Goal: Information Seeking & Learning: Find specific fact

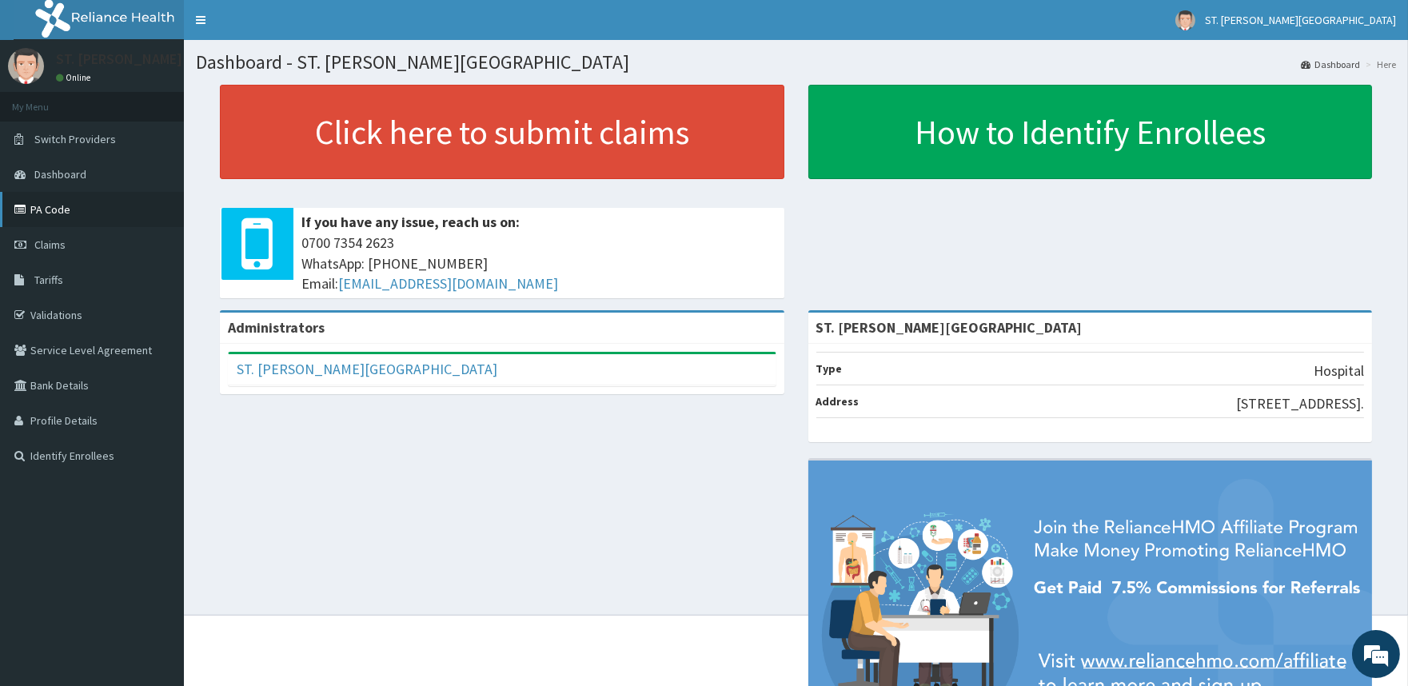
click at [74, 213] on link "PA Code" at bounding box center [92, 209] width 184 height 35
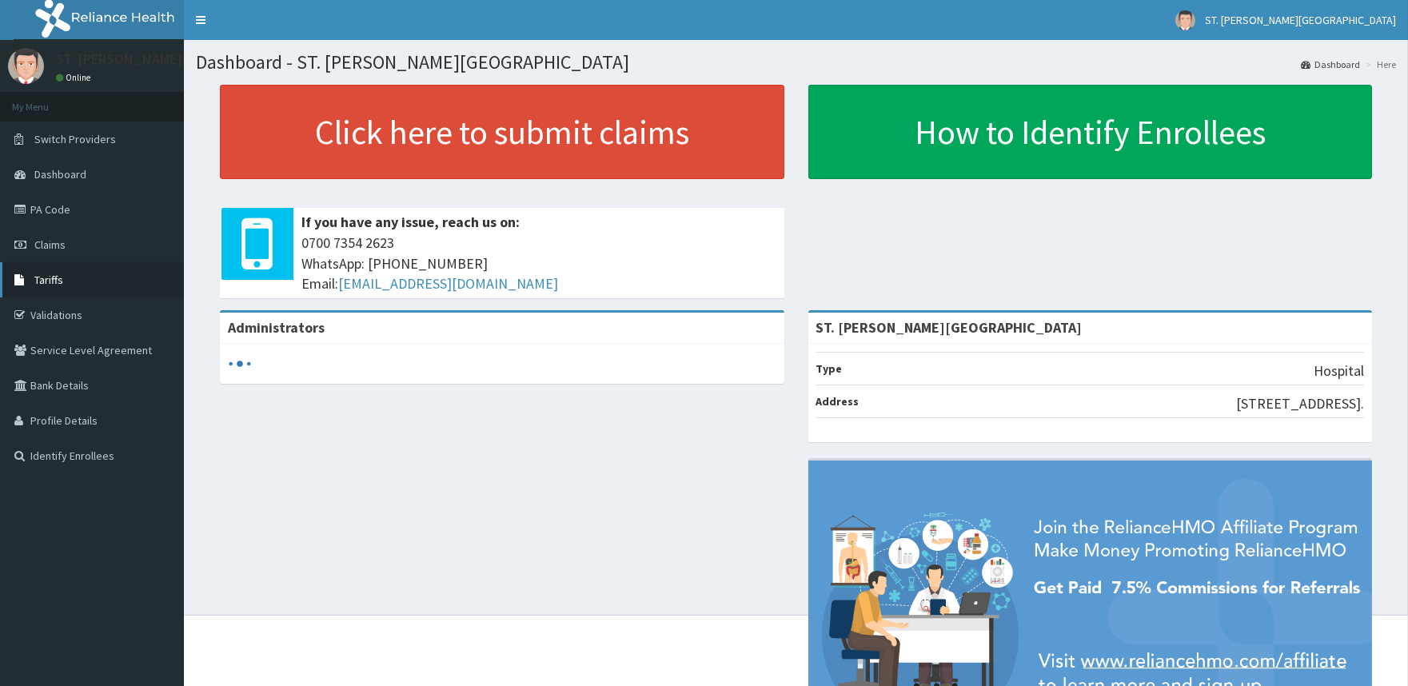
click at [36, 270] on link "Tariffs" at bounding box center [92, 279] width 184 height 35
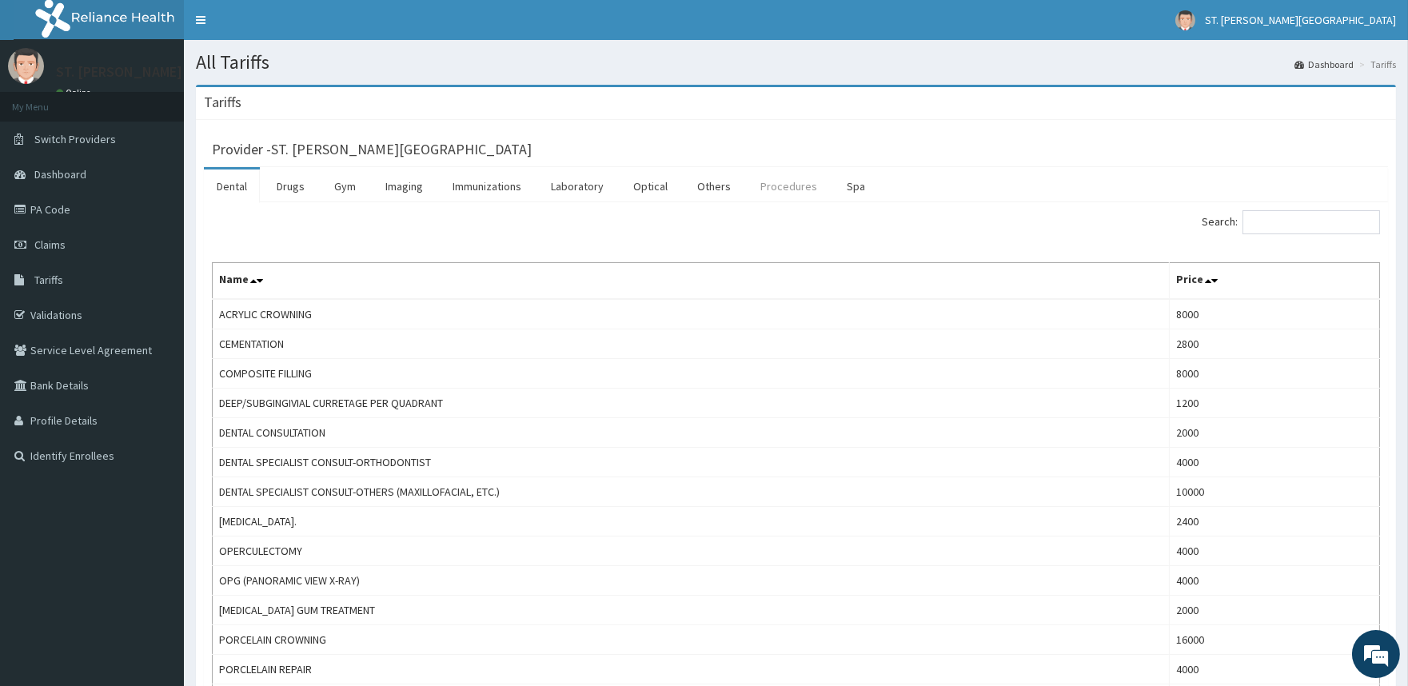
click at [796, 188] on link "Procedures" at bounding box center [789, 186] width 82 height 34
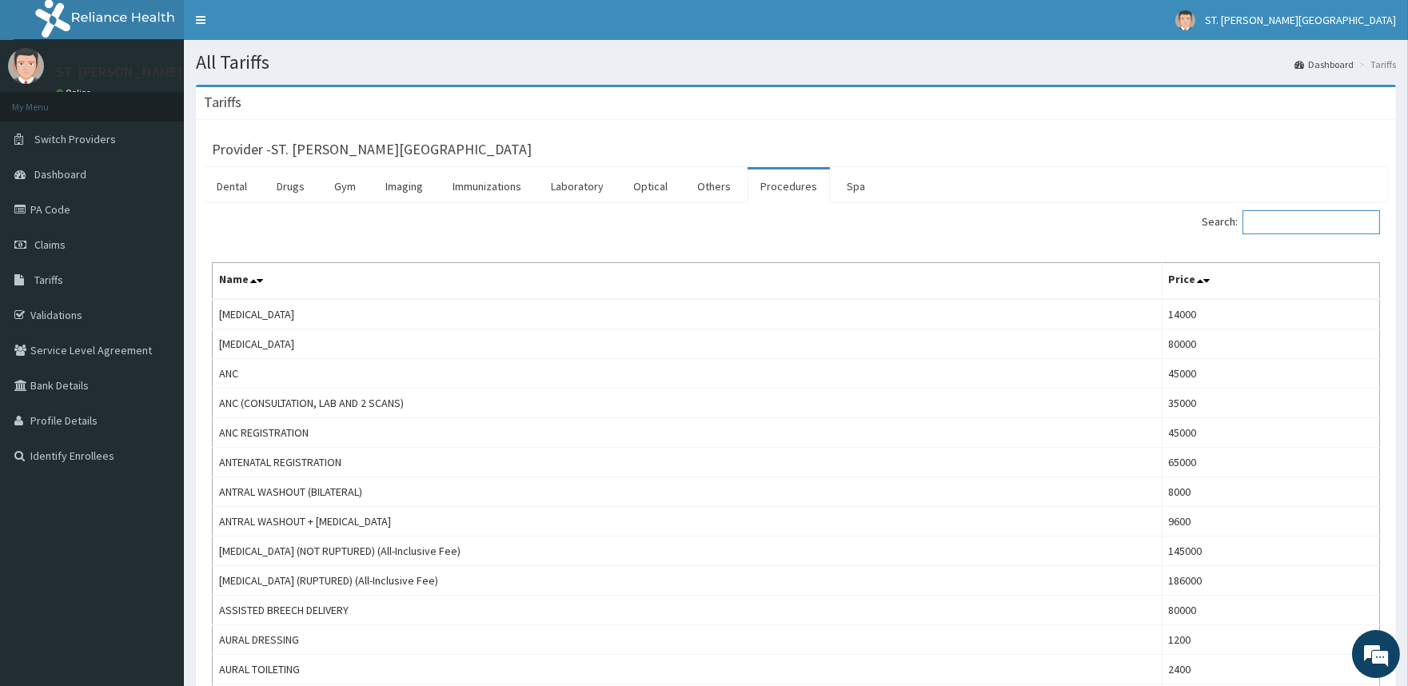
click at [1322, 225] on input "Search:" at bounding box center [1311, 222] width 138 height 24
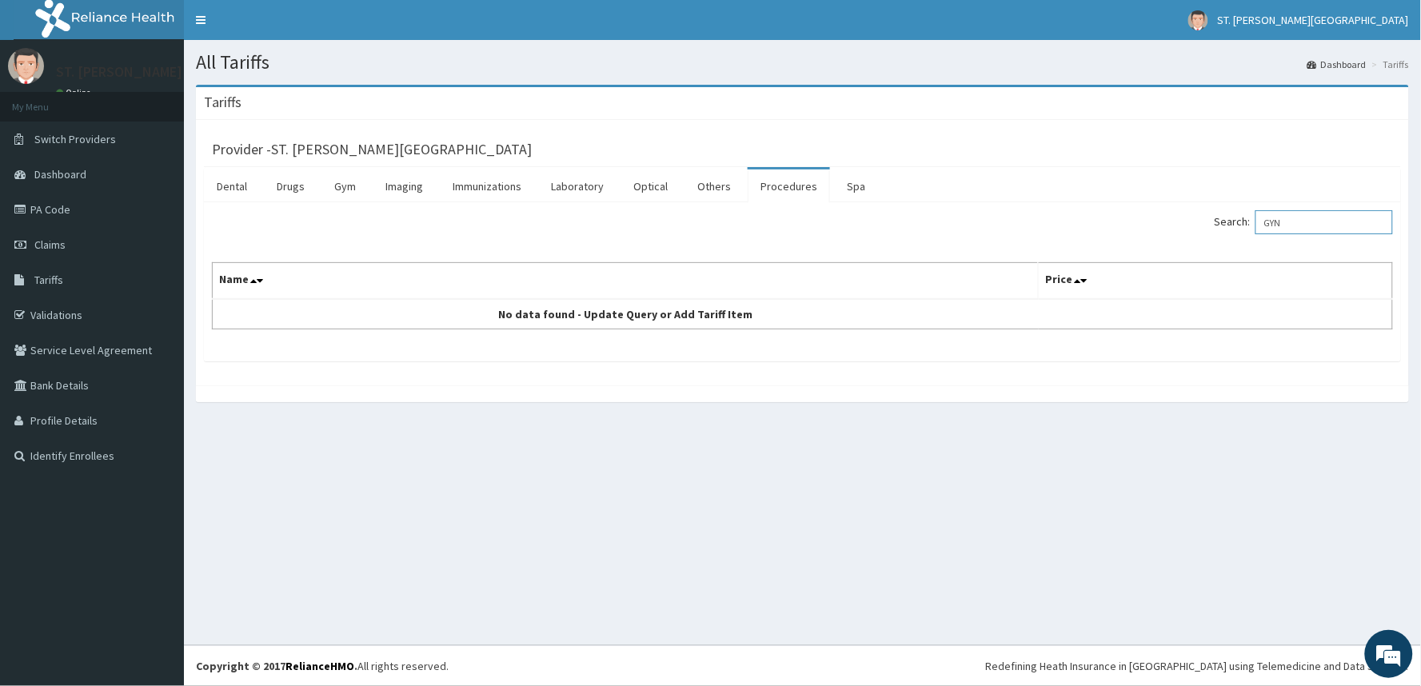
drag, startPoint x: 1299, startPoint y: 226, endPoint x: 1268, endPoint y: 229, distance: 31.3
click at [1268, 229] on input "GYN" at bounding box center [1324, 222] width 138 height 24
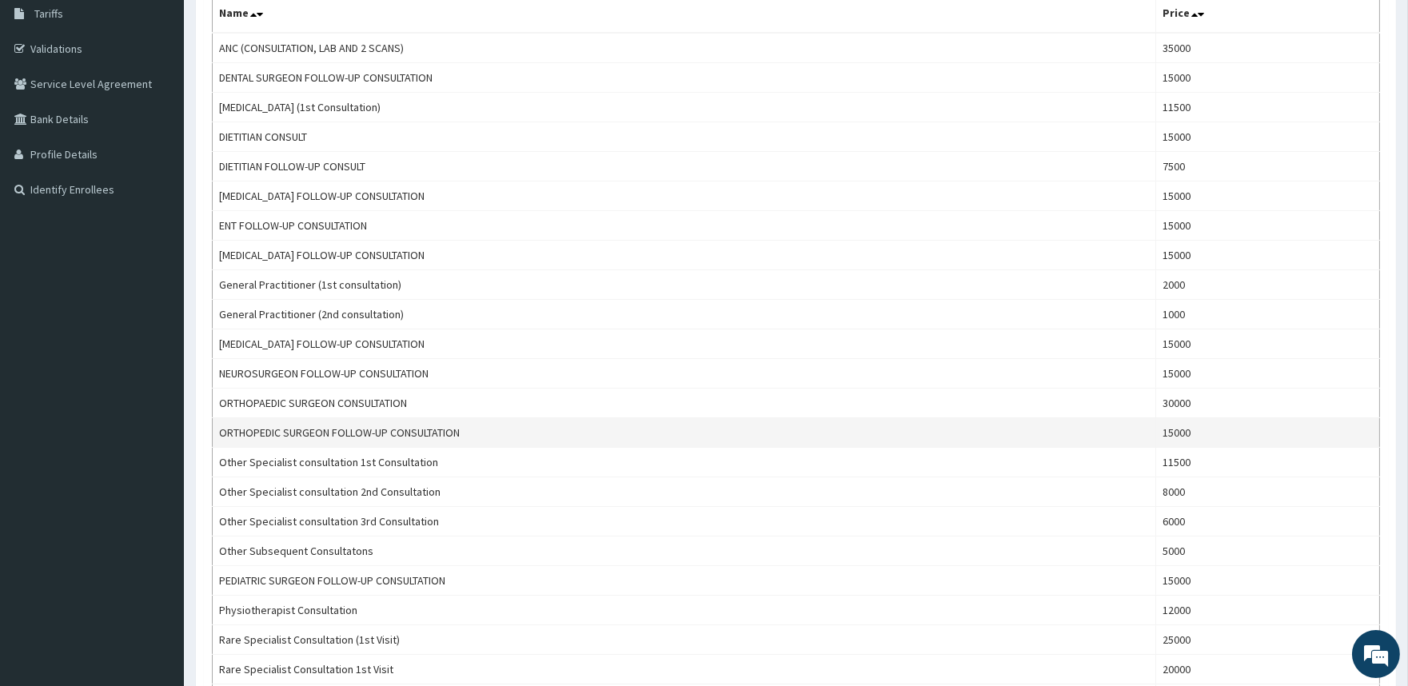
scroll to position [177, 0]
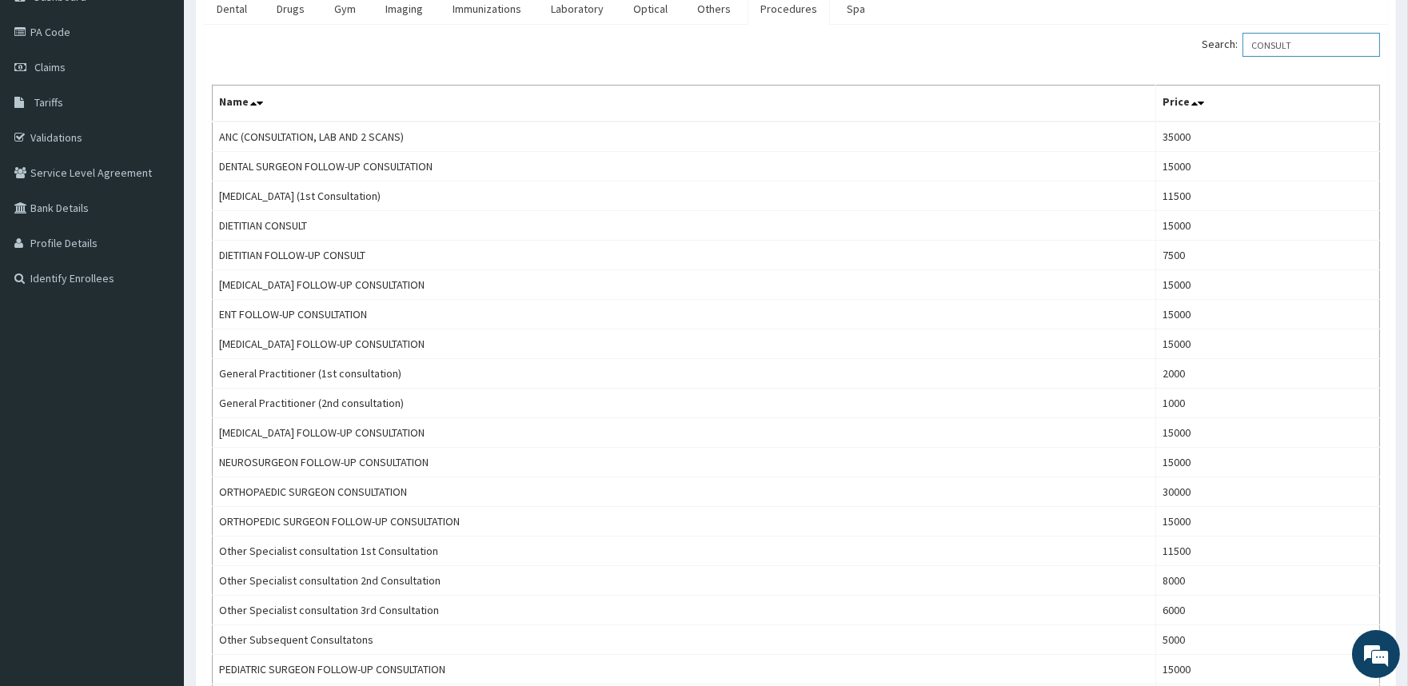
drag, startPoint x: 1308, startPoint y: 43, endPoint x: 1244, endPoint y: 46, distance: 64.0
click at [1244, 46] on label "Search: CONSULT" at bounding box center [1291, 45] width 178 height 24
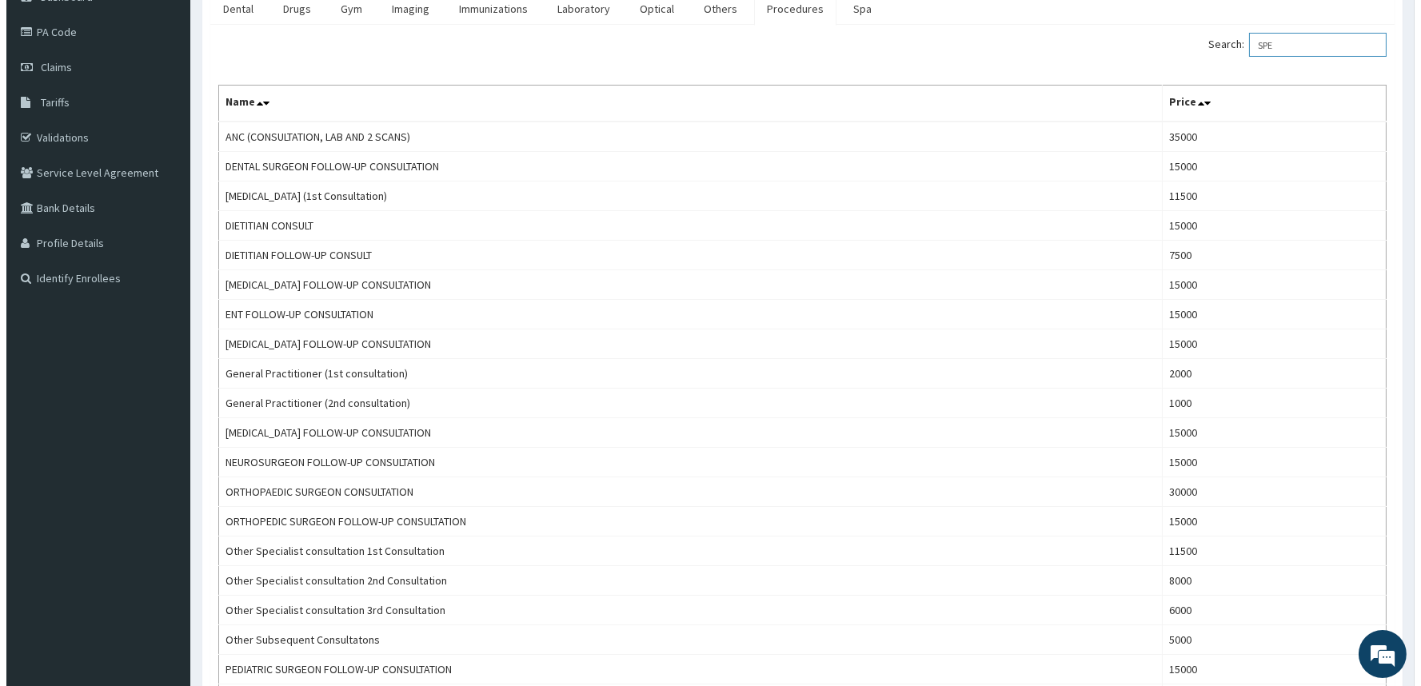
scroll to position [0, 0]
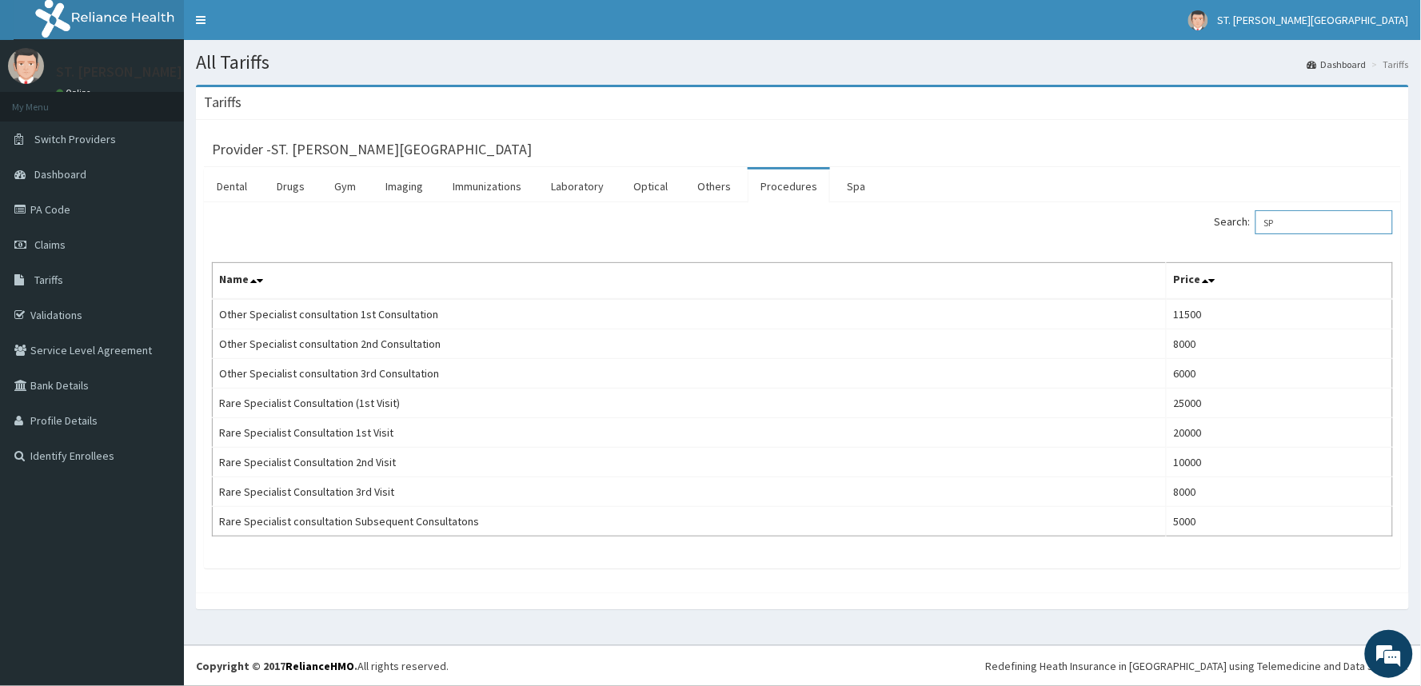
type input "S"
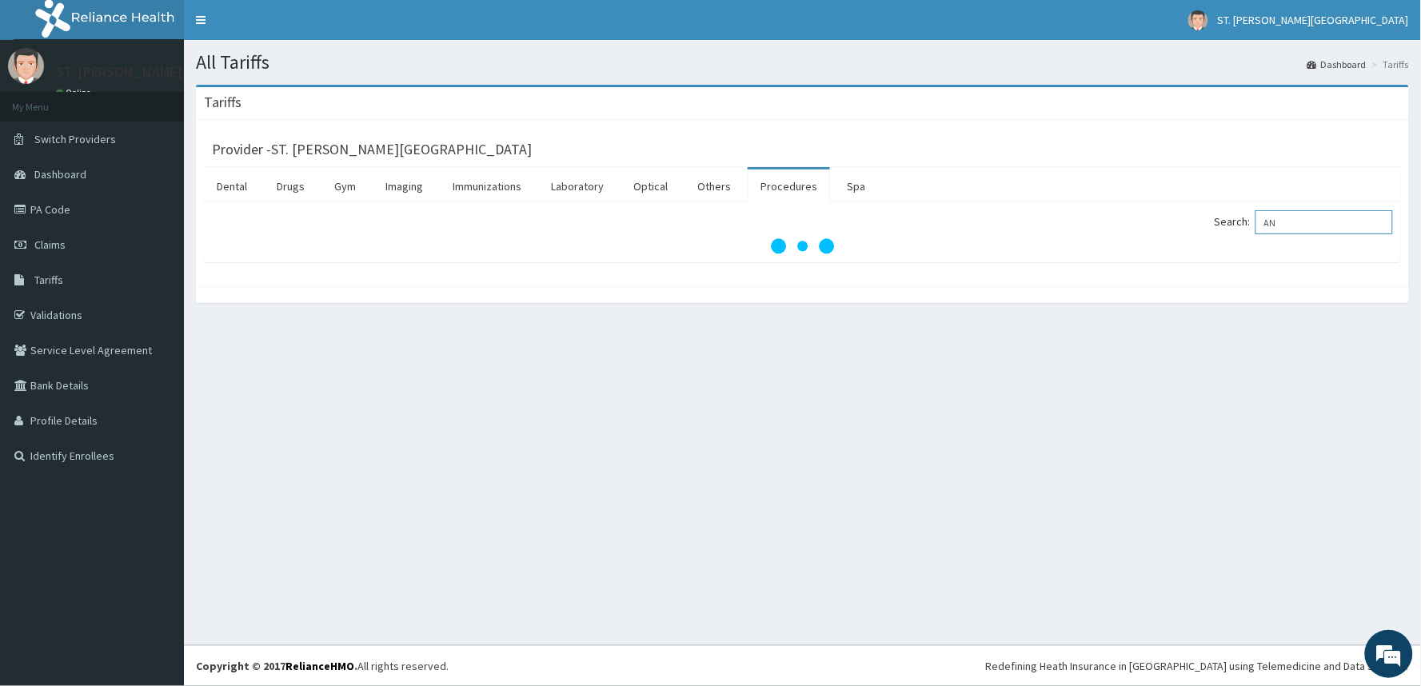
type input "A"
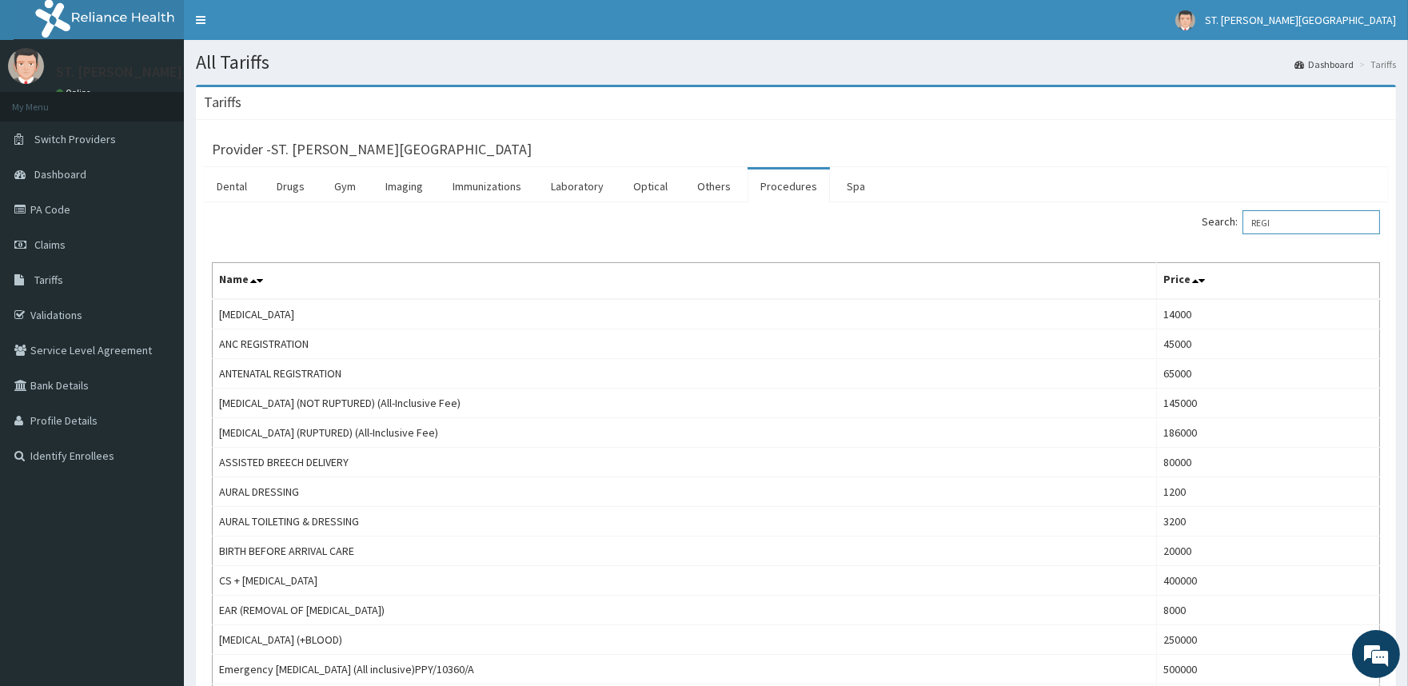
type input "REGIS"
